Goal: Find specific page/section: Find specific page/section

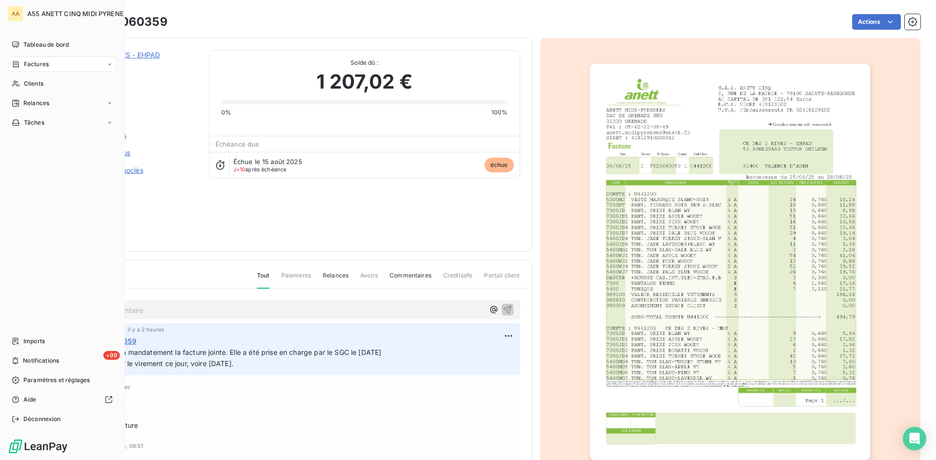
click at [35, 65] on span "Factures" at bounding box center [36, 64] width 25 height 9
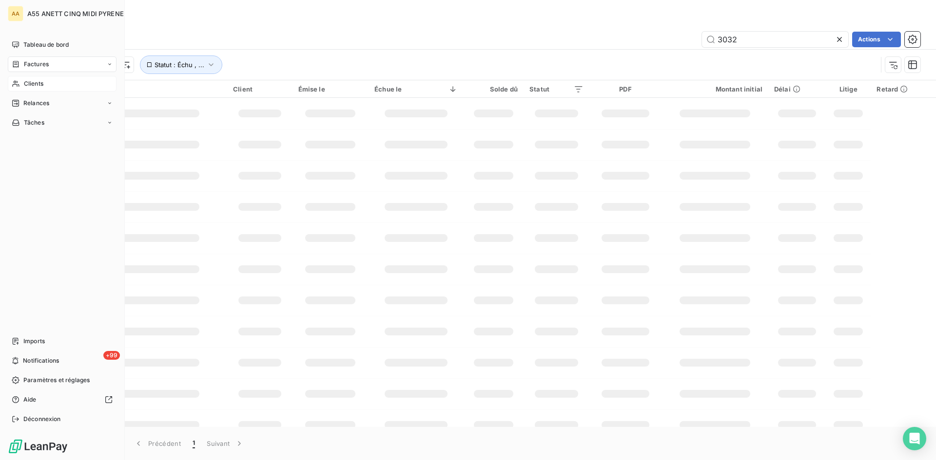
click at [21, 86] on div "Clients" at bounding box center [62, 84] width 109 height 16
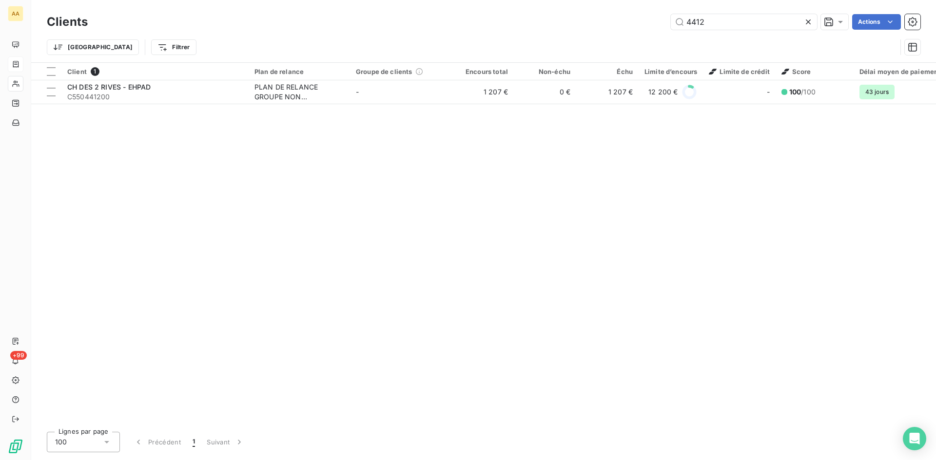
drag, startPoint x: 753, startPoint y: 20, endPoint x: 537, endPoint y: 24, distance: 216.4
click at [538, 24] on div "4412 Actions" at bounding box center [509, 22] width 821 height 16
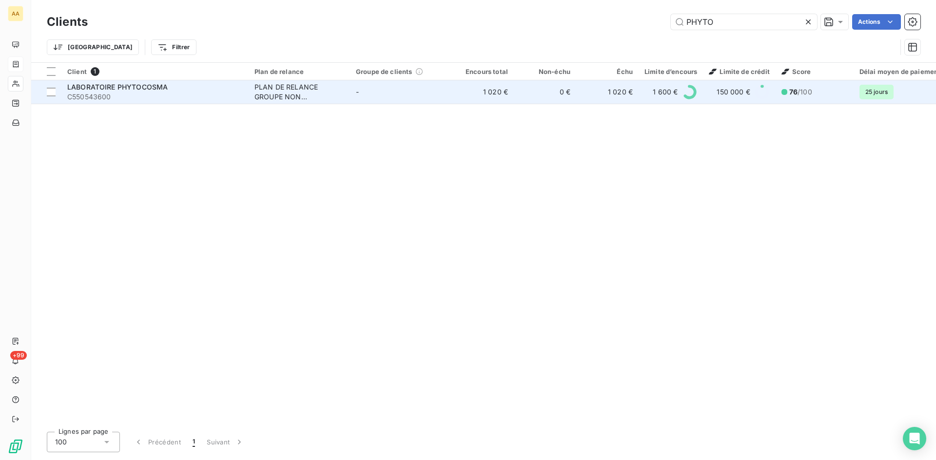
type input "PHYTO"
click at [144, 83] on span "LABORATOIRE PHYTOCOSMA" at bounding box center [117, 87] width 100 height 8
